Goal: Find specific page/section: Find specific page/section

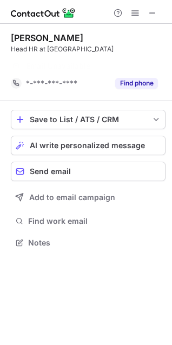
scroll to position [218, 172]
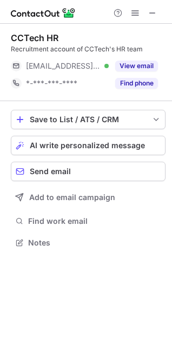
scroll to position [235, 172]
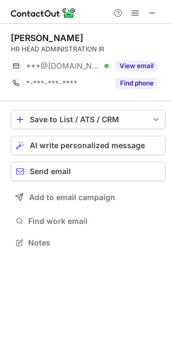
scroll to position [235, 172]
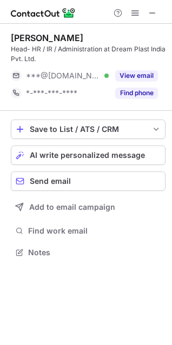
scroll to position [245, 172]
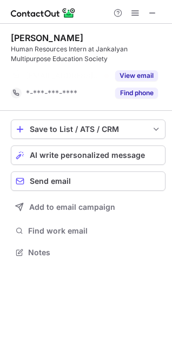
scroll to position [227, 172]
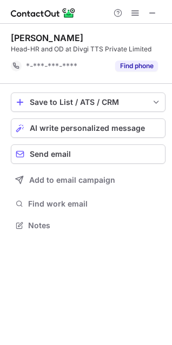
scroll to position [218, 172]
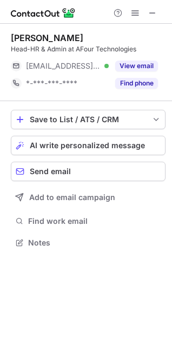
scroll to position [235, 172]
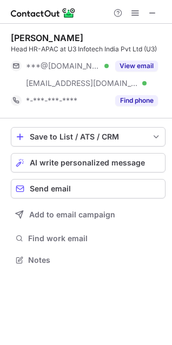
scroll to position [252, 172]
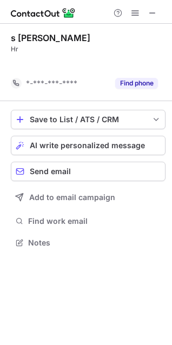
scroll to position [218, 172]
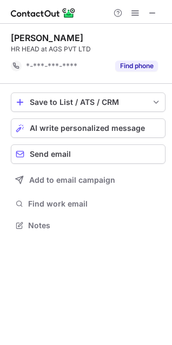
scroll to position [218, 172]
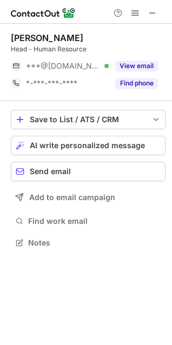
scroll to position [235, 172]
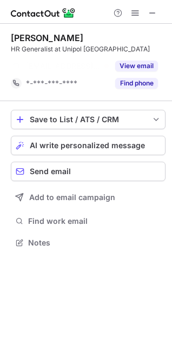
scroll to position [218, 172]
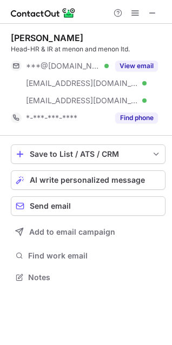
scroll to position [270, 172]
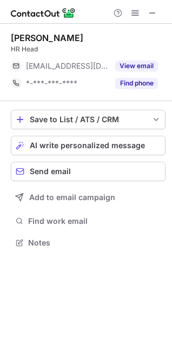
scroll to position [235, 172]
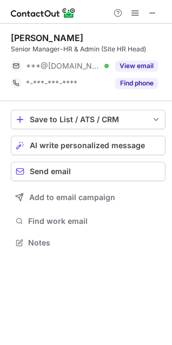
scroll to position [235, 172]
